Goal: Task Accomplishment & Management: Manage account settings

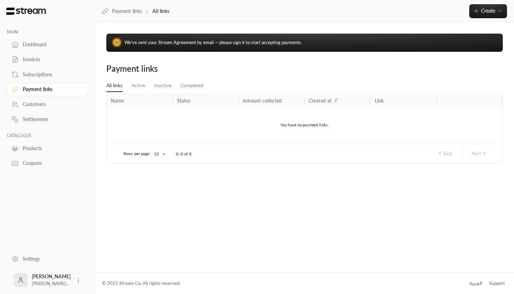
click at [220, 39] on div "We’ve sent your Stream Agreement by email — please sign it to start accepting p…" at bounding box center [304, 43] width 396 height 18
click at [243, 35] on div "We’ve sent your Stream Agreement by email — please sign it to start accepting p…" at bounding box center [304, 43] width 396 height 18
click at [82, 281] on icon at bounding box center [78, 279] width 7 height 7
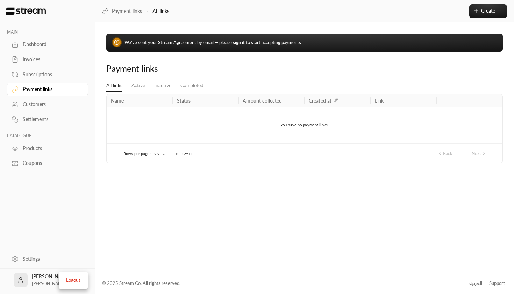
click at [80, 280] on li "Logout" at bounding box center [73, 279] width 26 height 11
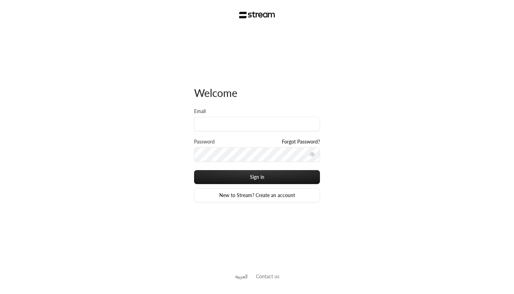
click at [250, 220] on div "Welcome Email Password Forgot Password? Sign in New to Stream? Create an account" at bounding box center [257, 144] width 126 height 229
